Goal: Information Seeking & Learning: Learn about a topic

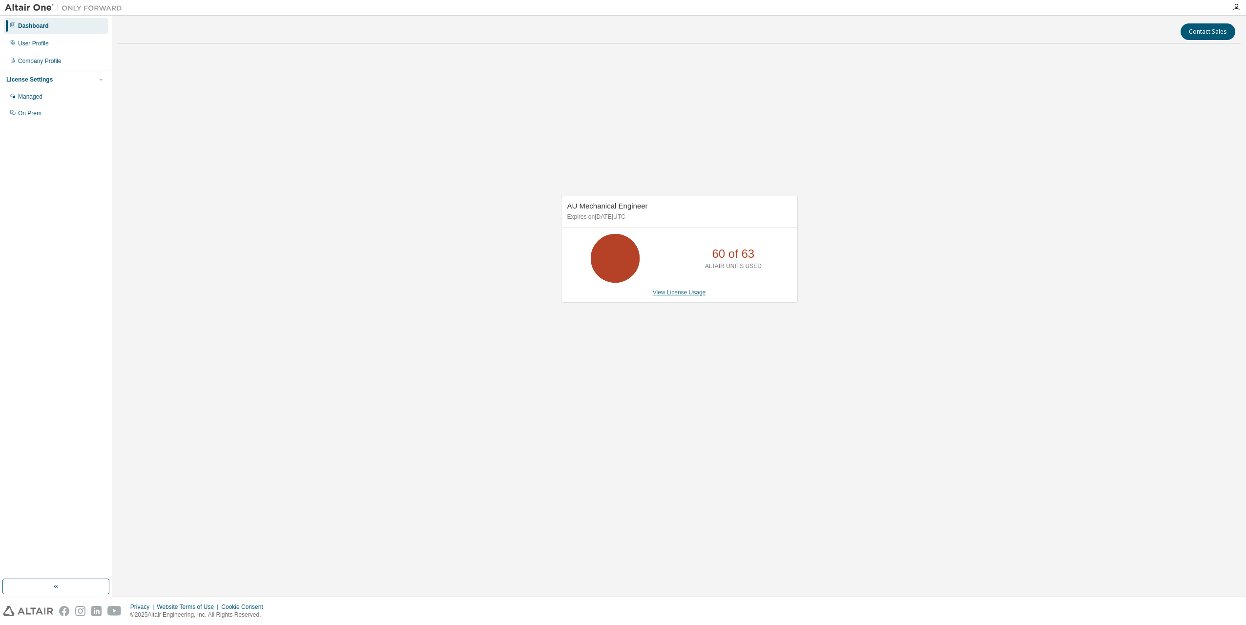
click at [673, 292] on link "View License Usage" at bounding box center [679, 292] width 53 height 7
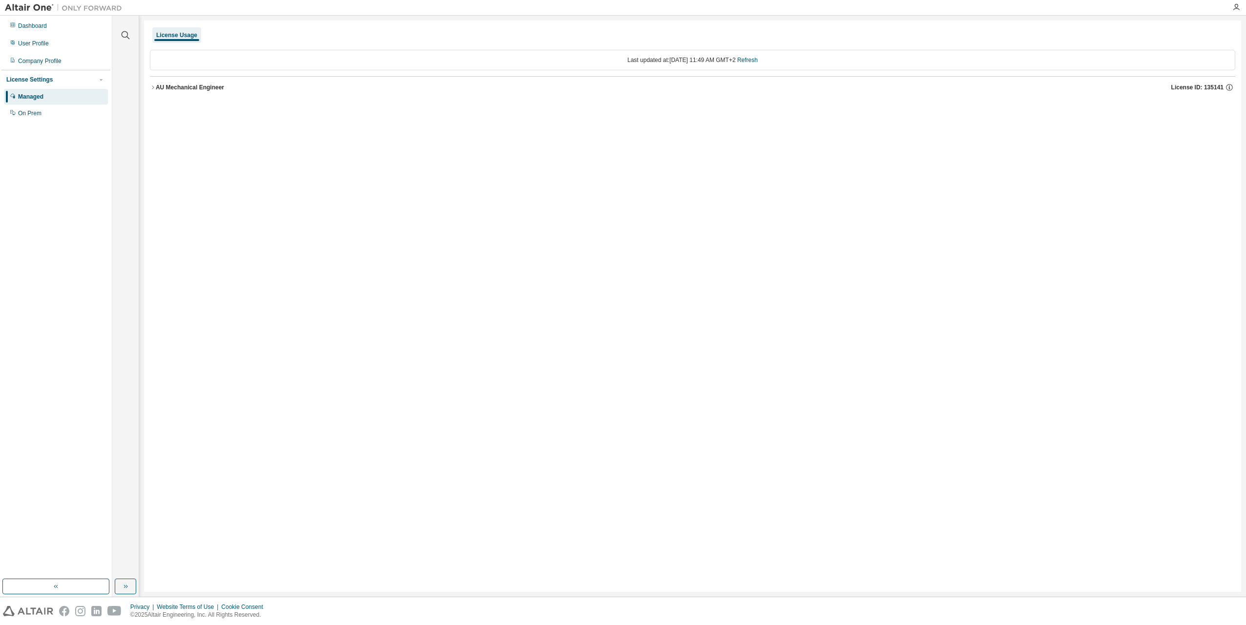
click at [151, 85] on icon "button" at bounding box center [153, 87] width 6 height 6
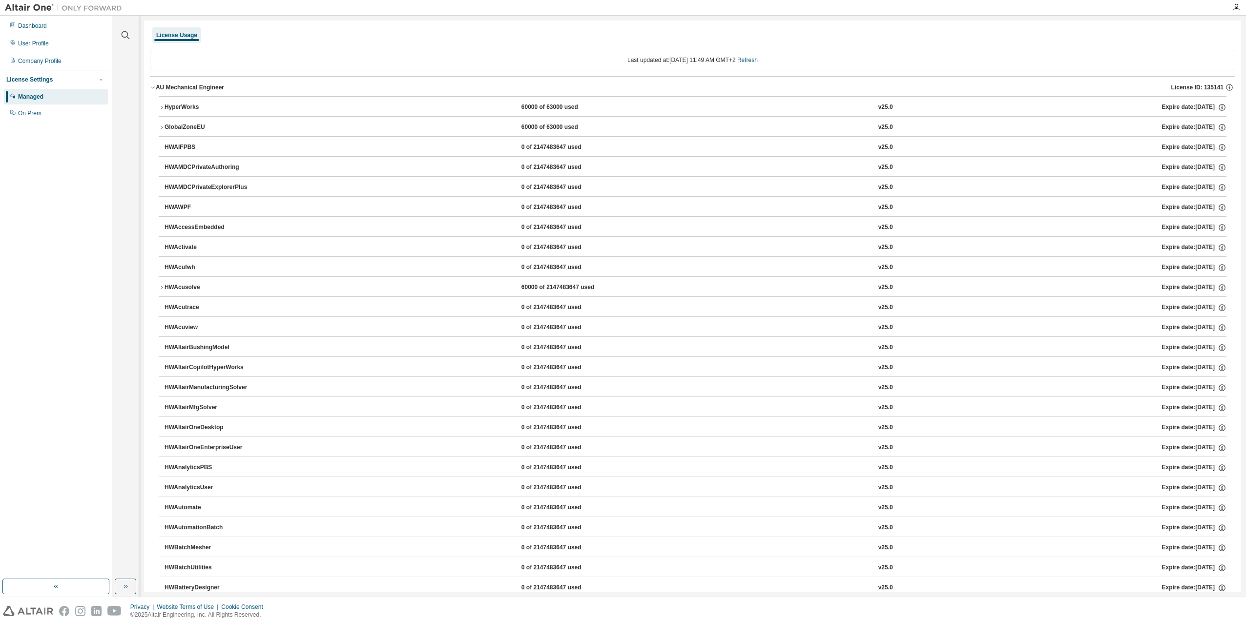
click at [163, 104] on icon "button" at bounding box center [162, 107] width 6 height 6
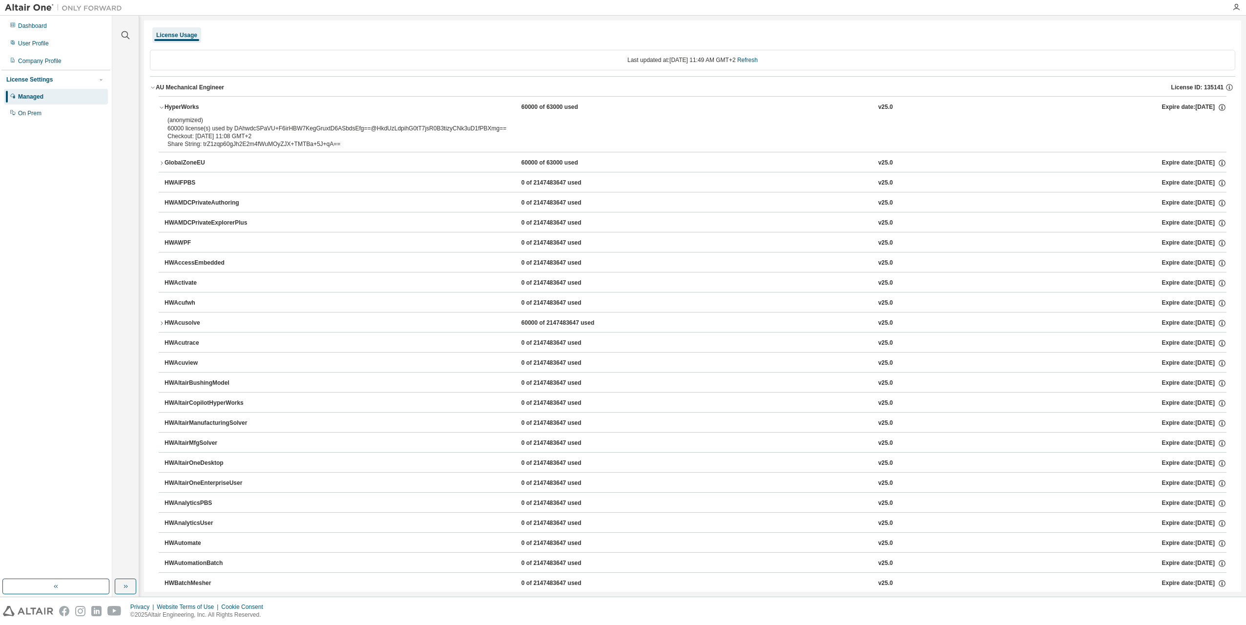
click at [603, 129] on div "(anonymized) 60000 license(s) used by DAhwdcSPaVU+F6irHBW7KegGruxtD6ASbdsEfg==@…" at bounding box center [680, 124] width 1026 height 16
click at [164, 163] on icon "button" at bounding box center [162, 163] width 6 height 6
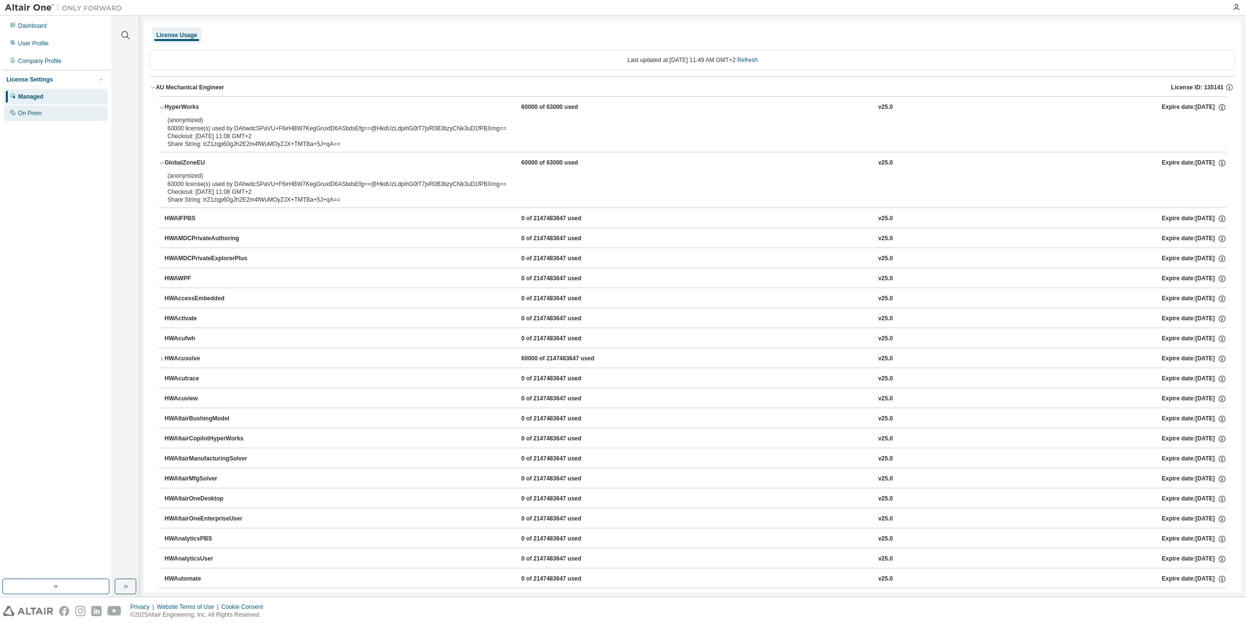
click at [41, 112] on div "On Prem" at bounding box center [56, 113] width 104 height 16
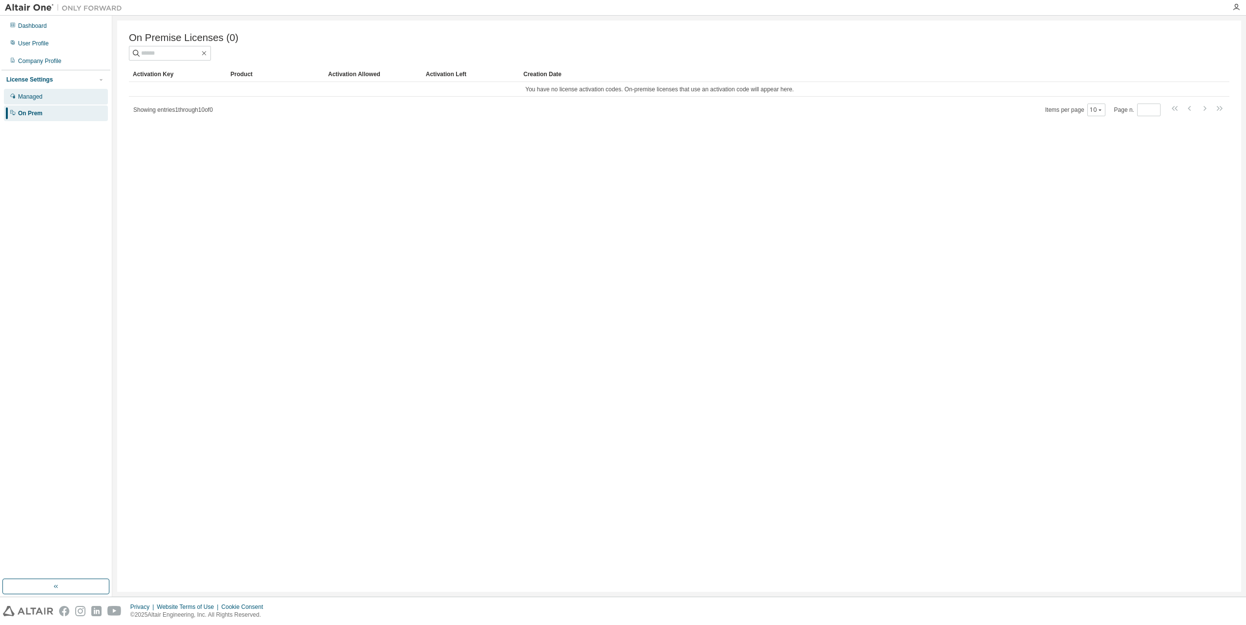
click at [47, 101] on div "Managed" at bounding box center [56, 97] width 104 height 16
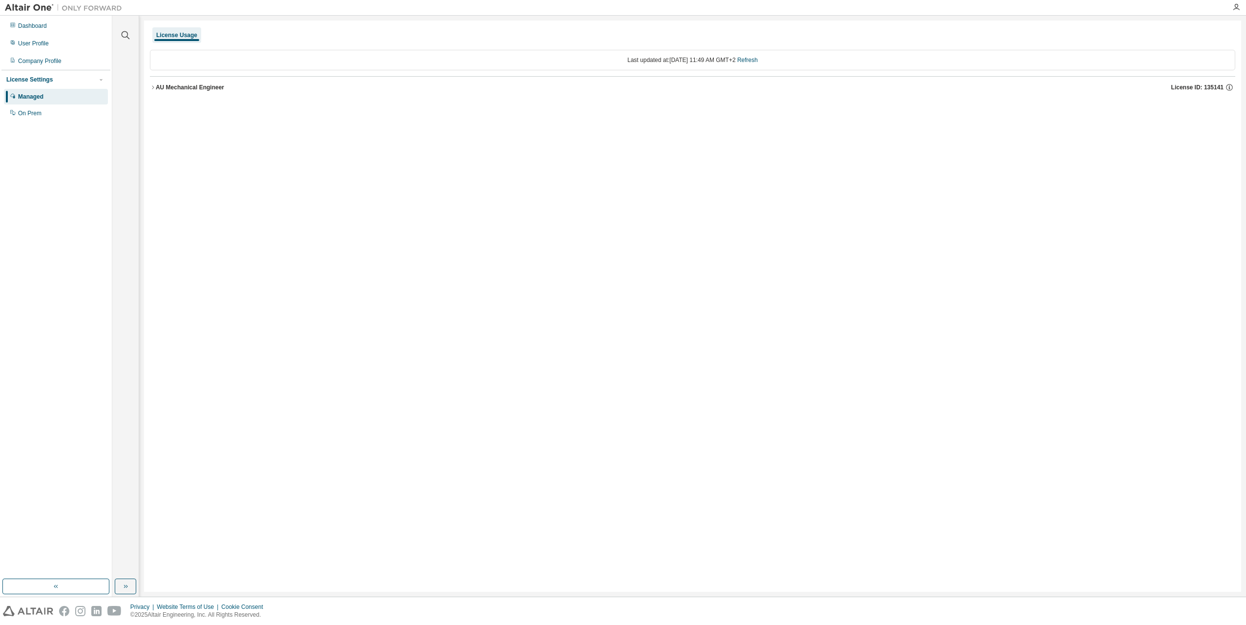
click at [157, 88] on div "AU Mechanical Engineer" at bounding box center [190, 87] width 68 height 8
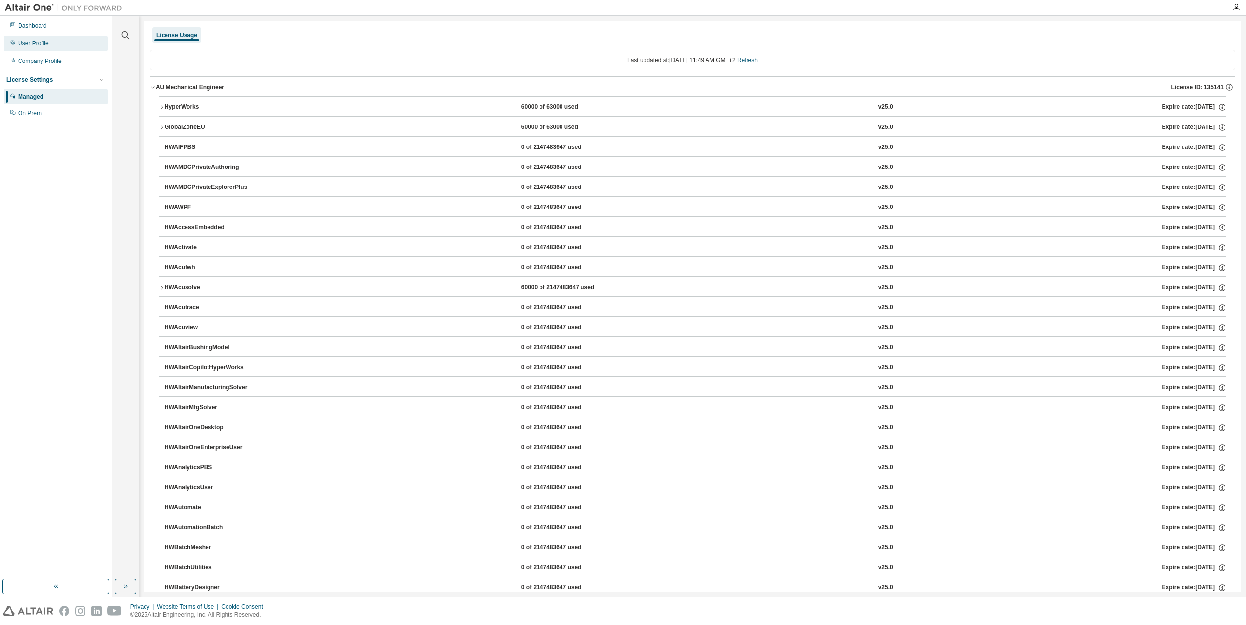
click at [51, 44] on div "User Profile" at bounding box center [56, 44] width 104 height 16
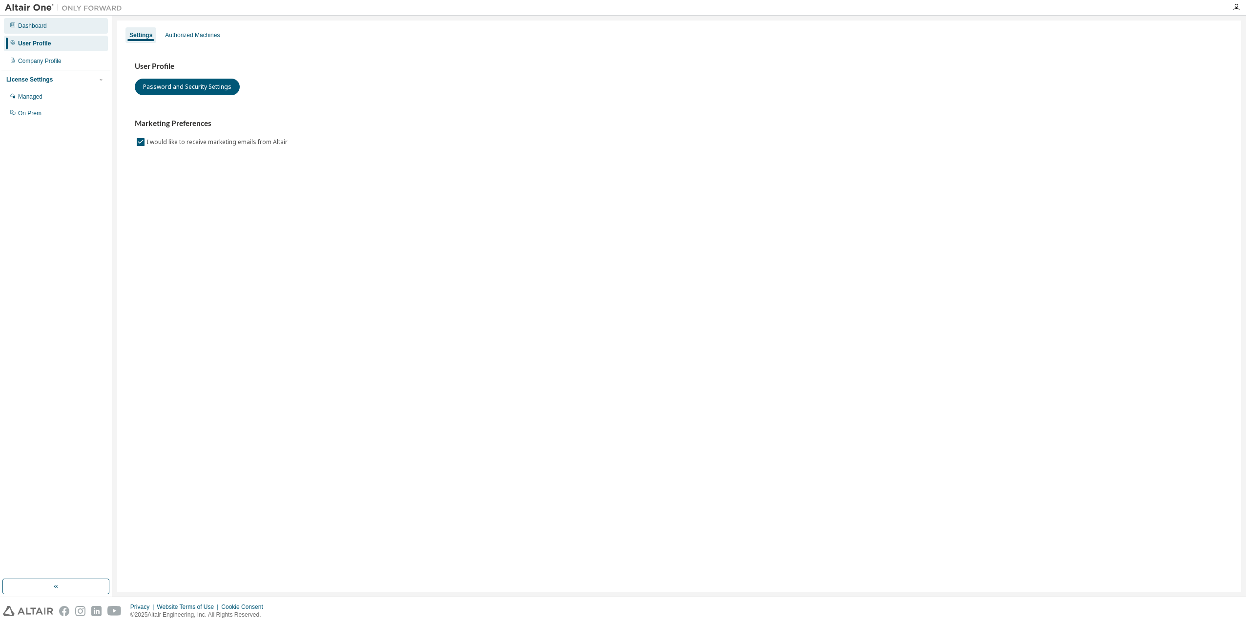
click at [55, 26] on div "Dashboard" at bounding box center [56, 26] width 104 height 16
